Goal: Task Accomplishment & Management: Use online tool/utility

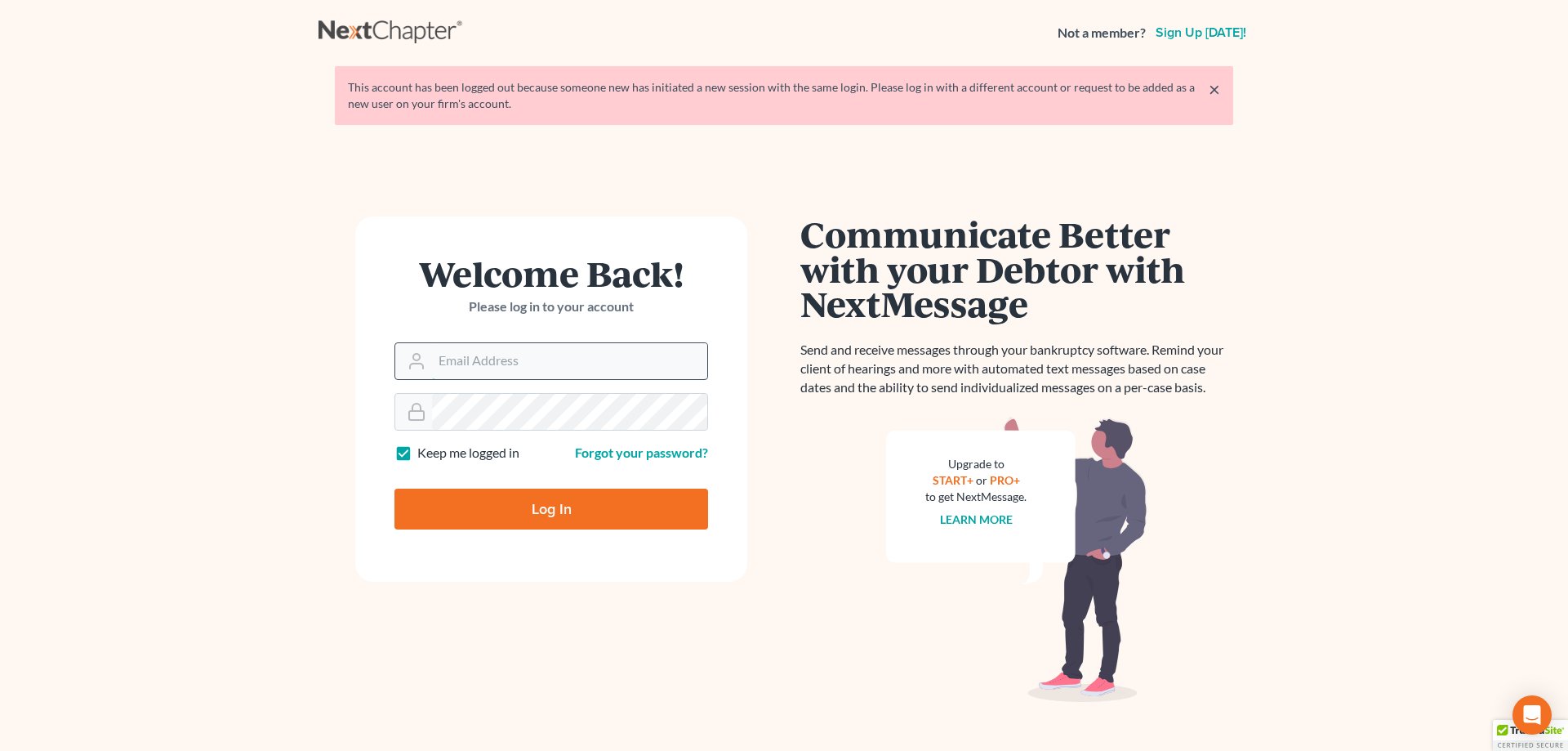
click at [500, 358] on input "Email Address" at bounding box center [569, 361] width 275 height 36
type input "[EMAIL_ADDRESS][DOMAIN_NAME]"
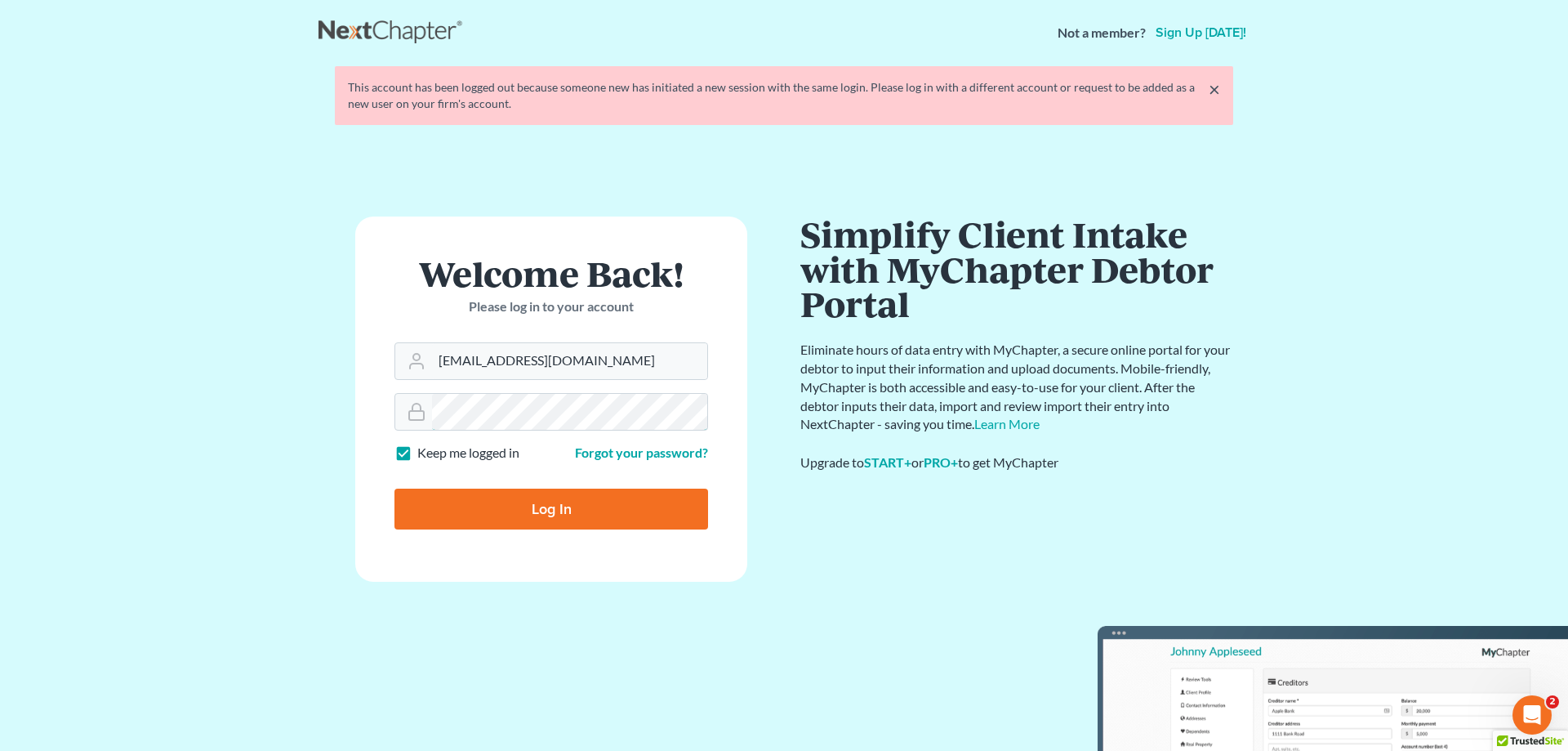
click at [394, 488] on input "Log In" at bounding box center [551, 508] width 314 height 41
type input "Thinking..."
